Goal: Task Accomplishment & Management: Use online tool/utility

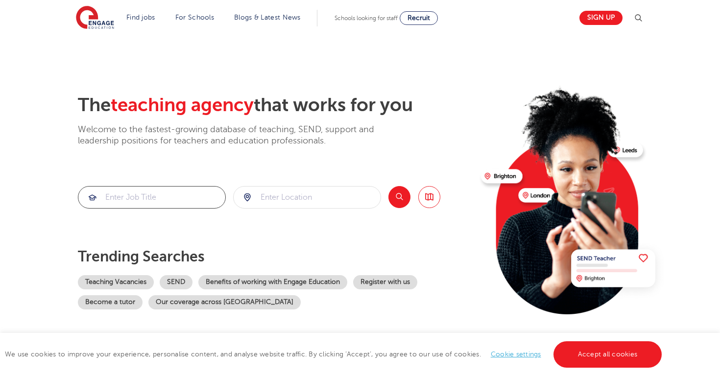
click at [147, 195] on input "search" at bounding box center [151, 198] width 147 height 22
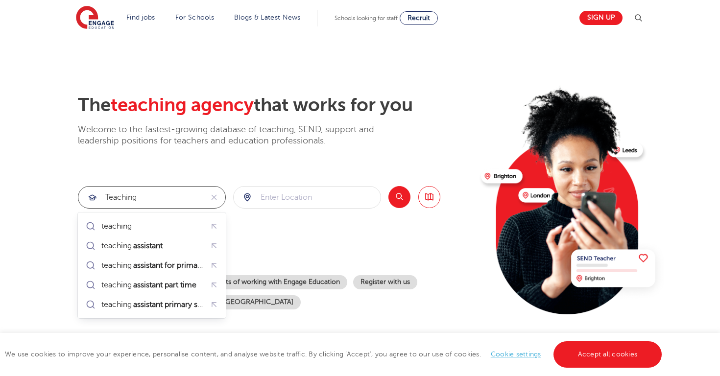
type input "teaching"
click at [283, 194] on input "search" at bounding box center [307, 198] width 147 height 22
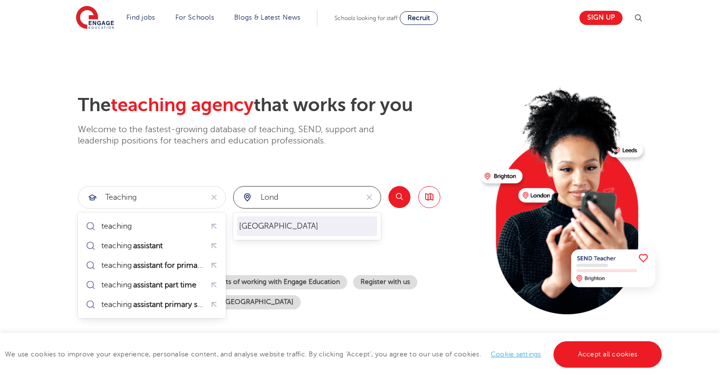
click at [312, 220] on li "[GEOGRAPHIC_DATA]" at bounding box center [307, 226] width 140 height 20
type input "[GEOGRAPHIC_DATA]"
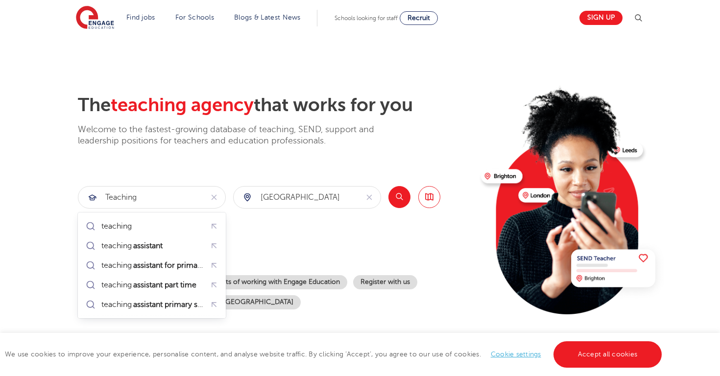
click at [393, 198] on button "Search" at bounding box center [399, 197] width 22 height 22
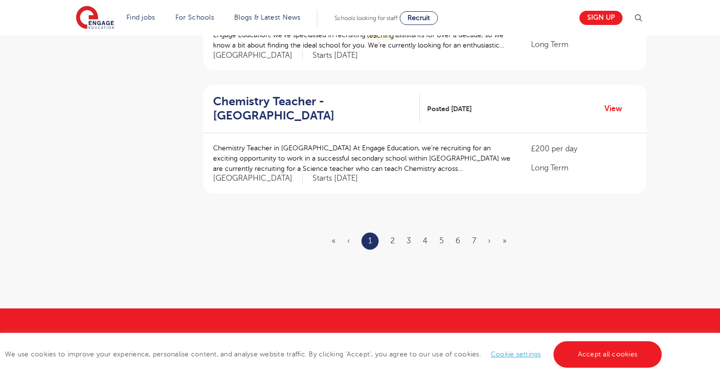
scroll to position [1160, 0]
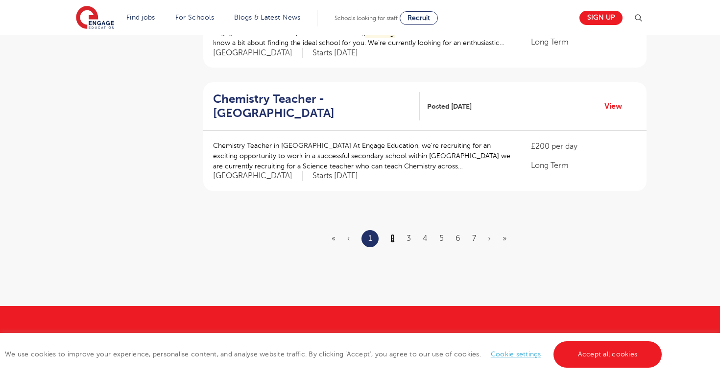
click at [390, 234] on link "2" at bounding box center [392, 238] width 4 height 9
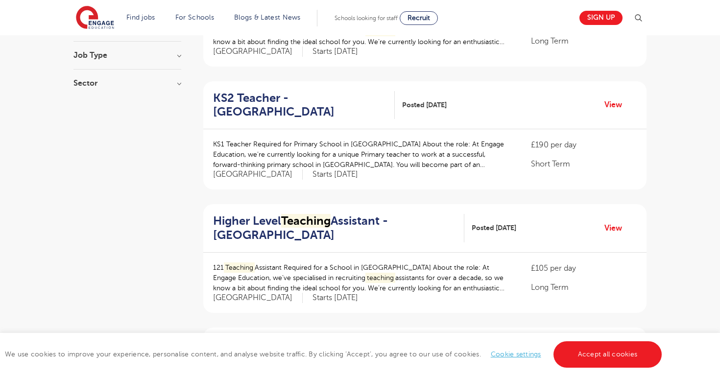
scroll to position [182, 0]
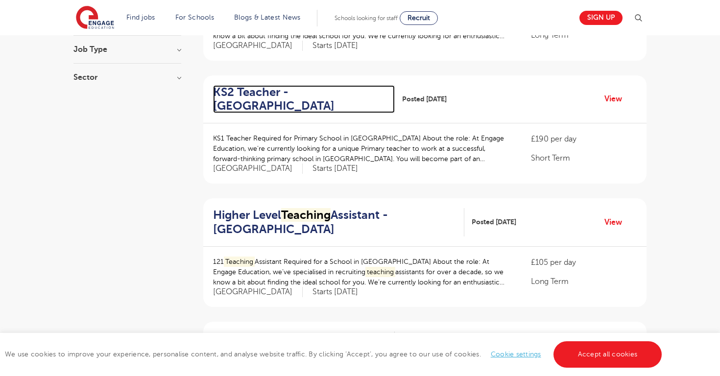
click at [244, 95] on h2 "KS2 Teacher - Hillingdon" at bounding box center [300, 99] width 174 height 28
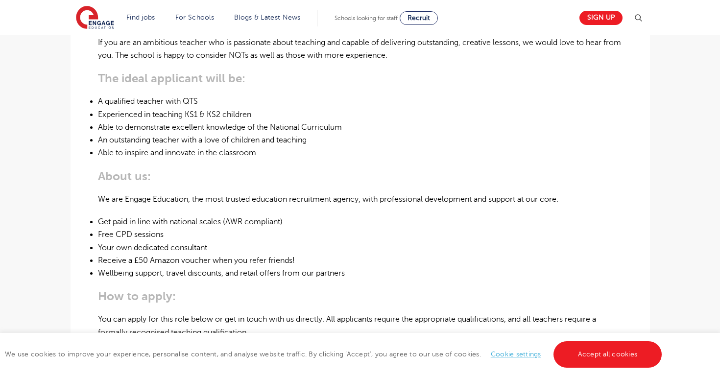
scroll to position [384, 0]
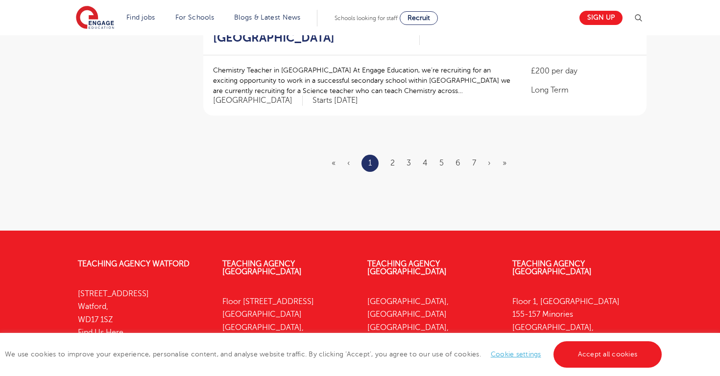
scroll to position [1304, 0]
